Goal: Check status: Check status

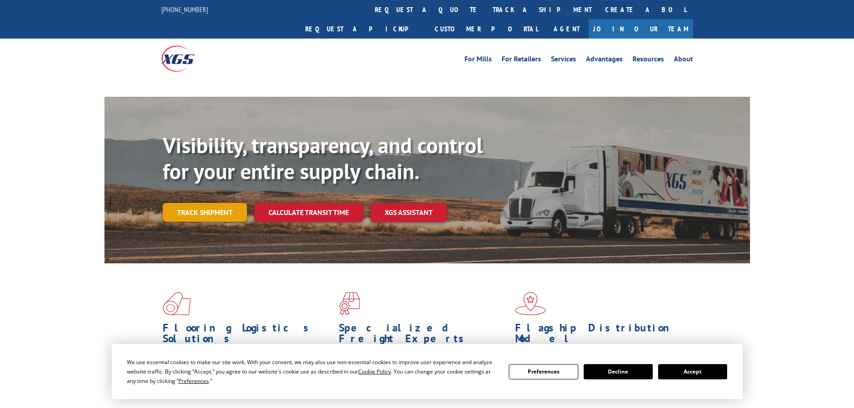
click at [196, 203] on link "Track shipment" at bounding box center [205, 212] width 84 height 19
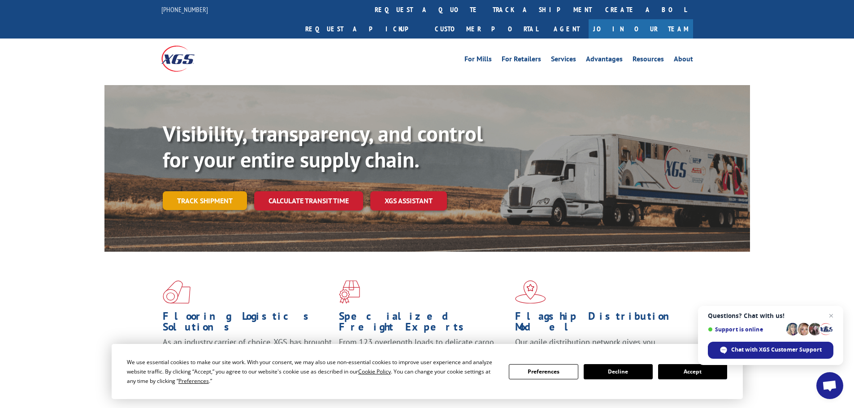
click at [205, 191] on link "Track shipment" at bounding box center [205, 200] width 84 height 19
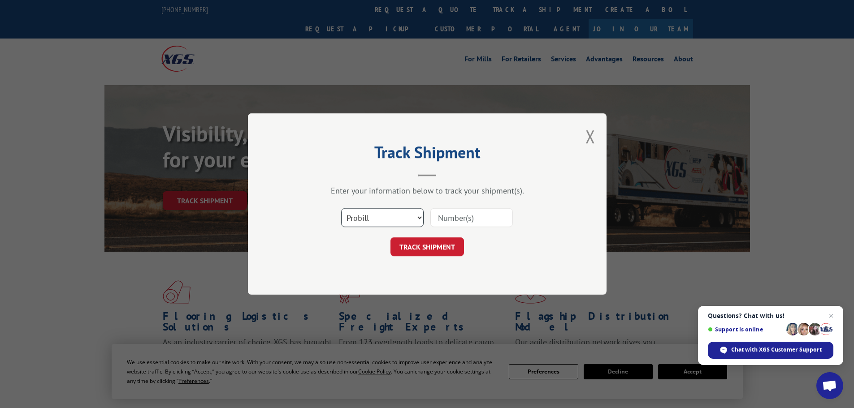
click at [408, 219] on select "Select category... Probill BOL PO" at bounding box center [382, 217] width 82 height 19
select select "po"
click at [341, 208] on select "Select category... Probill BOL PO" at bounding box center [382, 217] width 82 height 19
paste input "43548447"
type input "43548447"
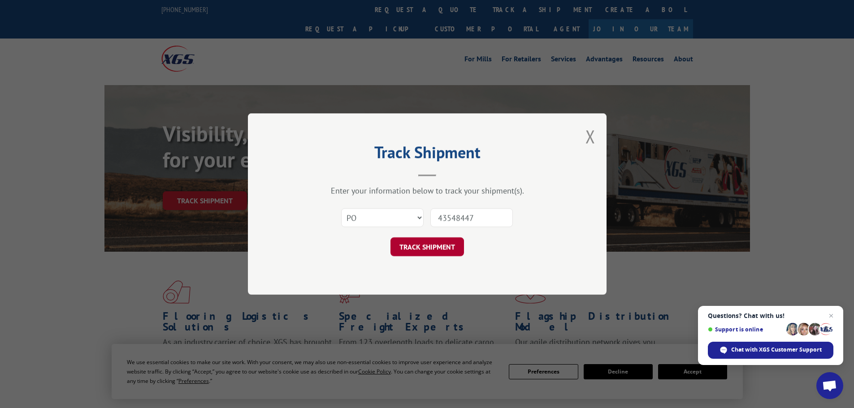
click at [443, 246] on button "TRACK SHIPMENT" at bounding box center [428, 247] width 74 height 19
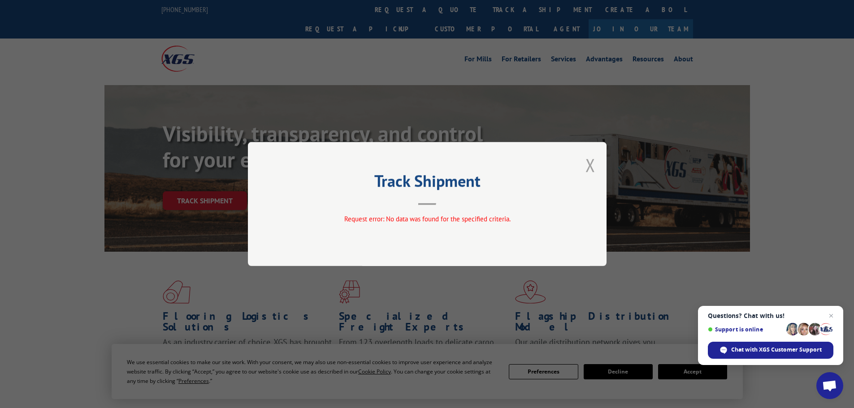
click at [593, 167] on button "Close modal" at bounding box center [591, 165] width 10 height 24
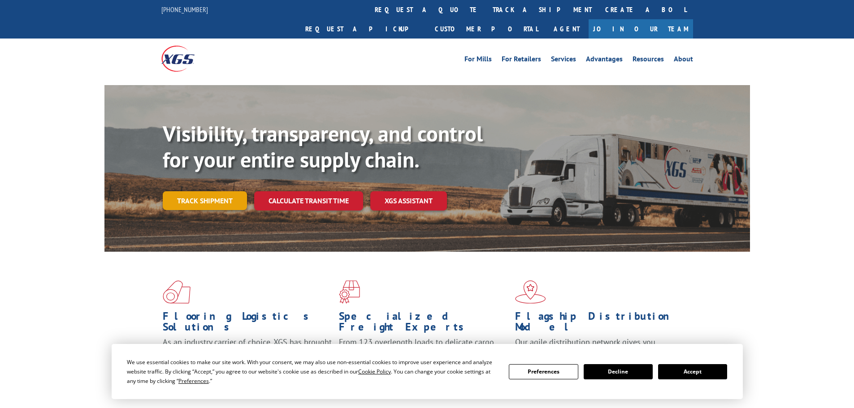
click at [204, 191] on link "Track shipment" at bounding box center [205, 200] width 84 height 19
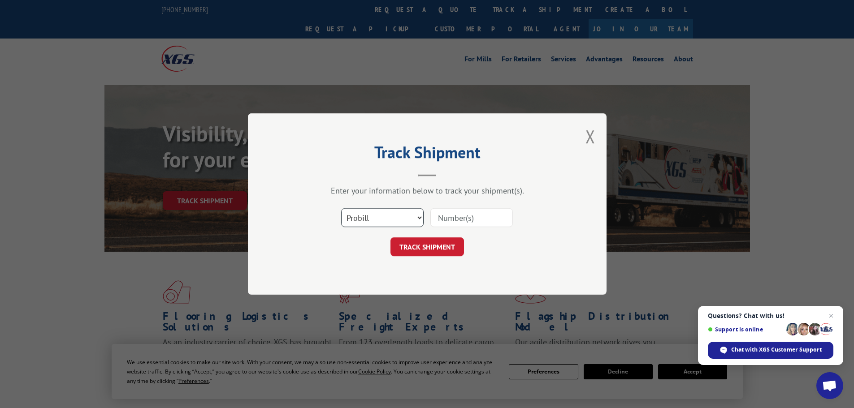
click at [407, 218] on select "Select category... Probill BOL PO" at bounding box center [382, 217] width 82 height 19
select select "bol"
click at [341, 208] on select "Select category... Probill BOL PO" at bounding box center [382, 217] width 82 height 19
paste input "5208355"
type input "5208355"
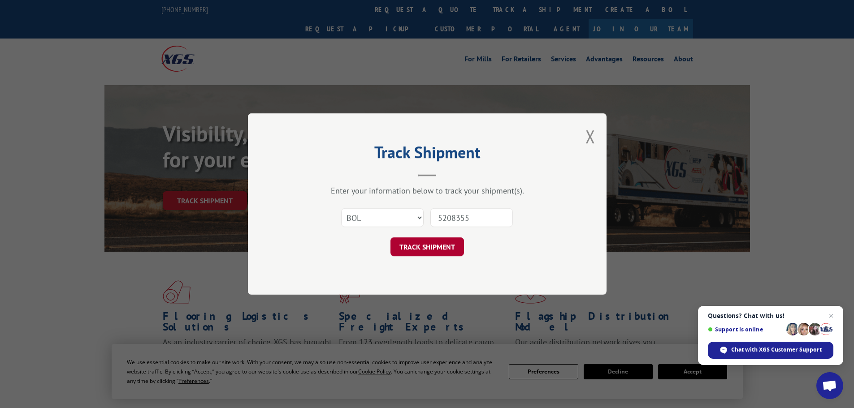
click at [435, 249] on button "TRACK SHIPMENT" at bounding box center [428, 247] width 74 height 19
